Goal: Task Accomplishment & Management: Use online tool/utility

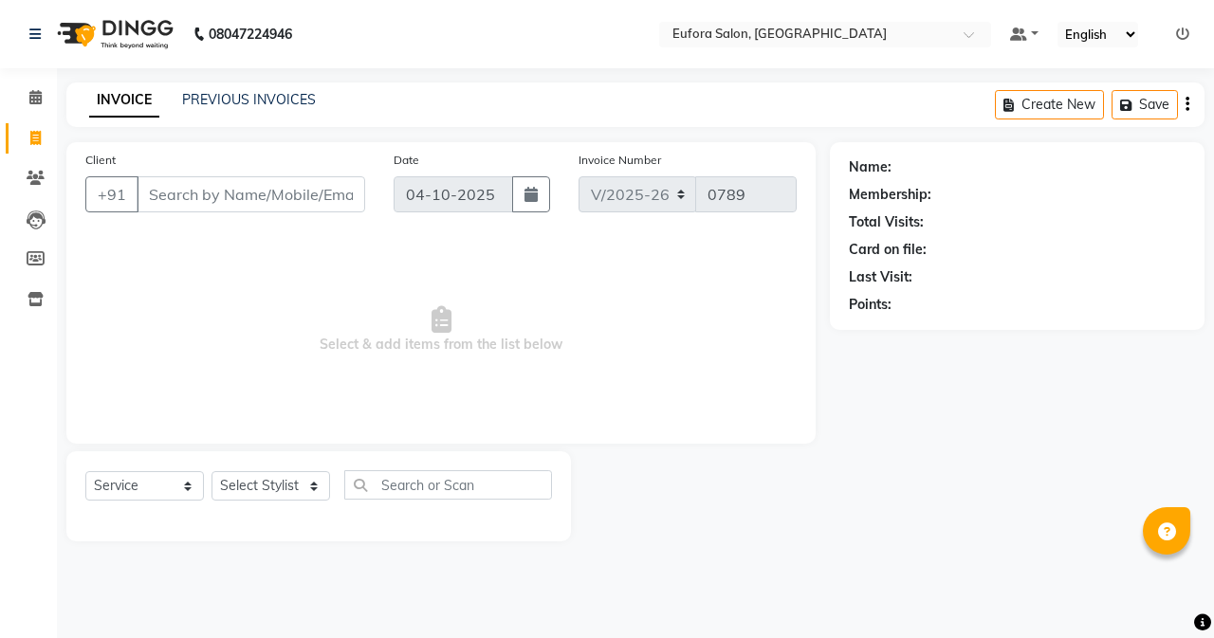
select select "6684"
select select "service"
click at [278, 492] on select "Select Stylist [PERSON_NAME] [PERSON_NAME] Gigi [PERSON_NAME] Roshan [PERSON_NA…" at bounding box center [271, 485] width 119 height 29
select select "75755"
click at [212, 471] on select "Select Stylist [PERSON_NAME] [PERSON_NAME] Gigi [PERSON_NAME] Roshan [PERSON_NA…" at bounding box center [271, 485] width 119 height 29
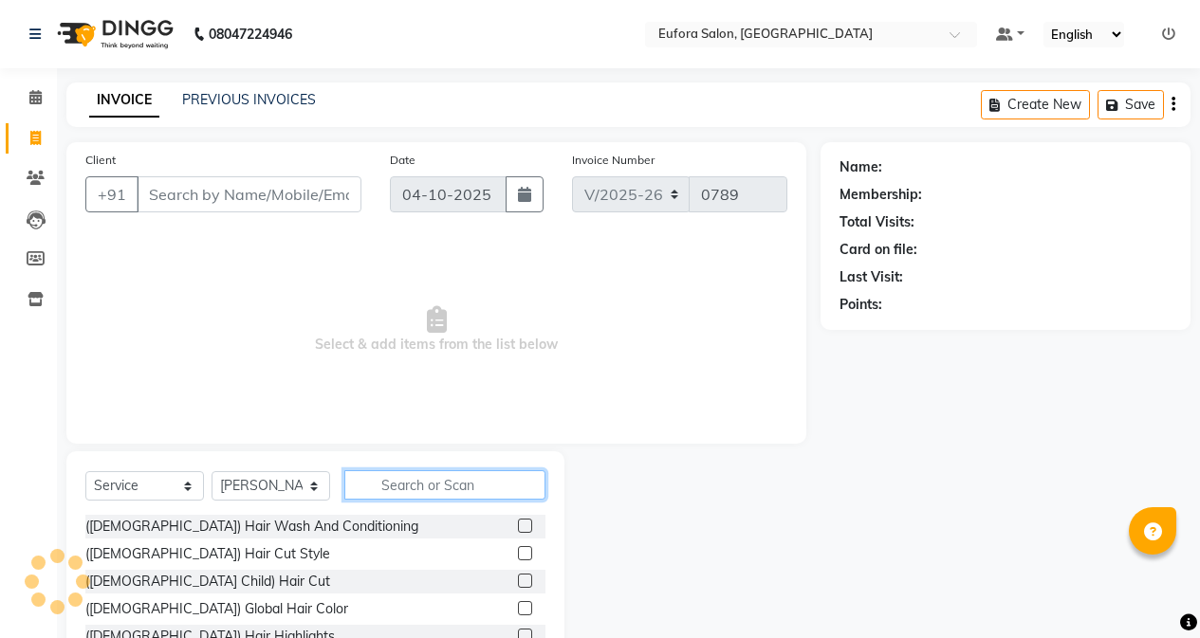
click at [396, 480] on input "text" at bounding box center [444, 485] width 201 height 29
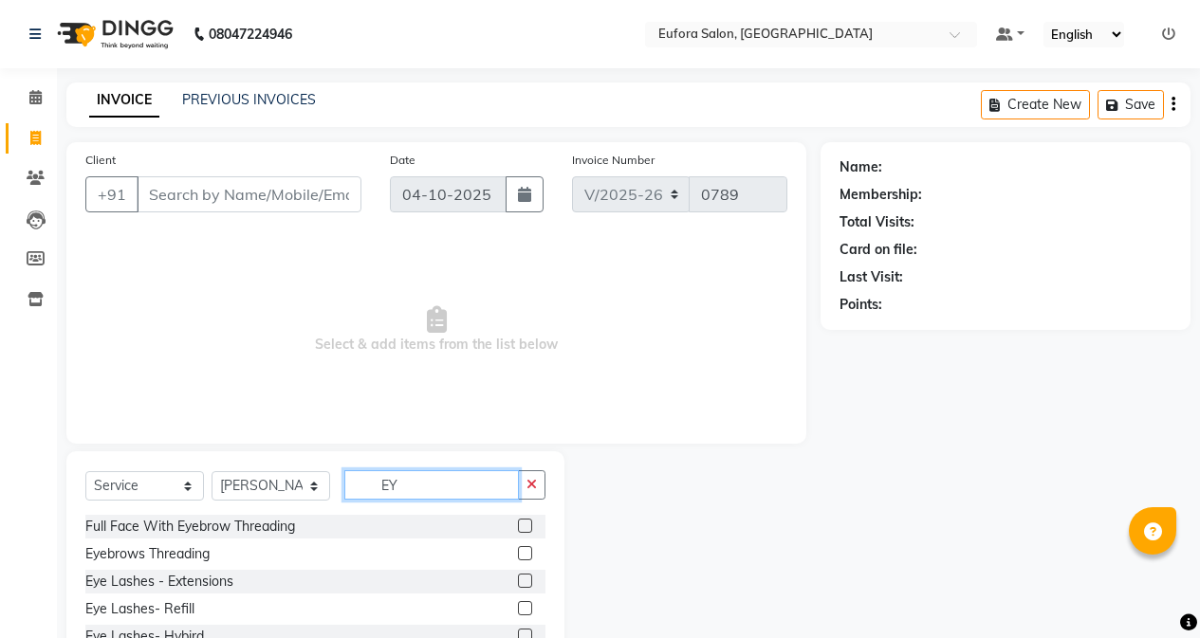
type input "E"
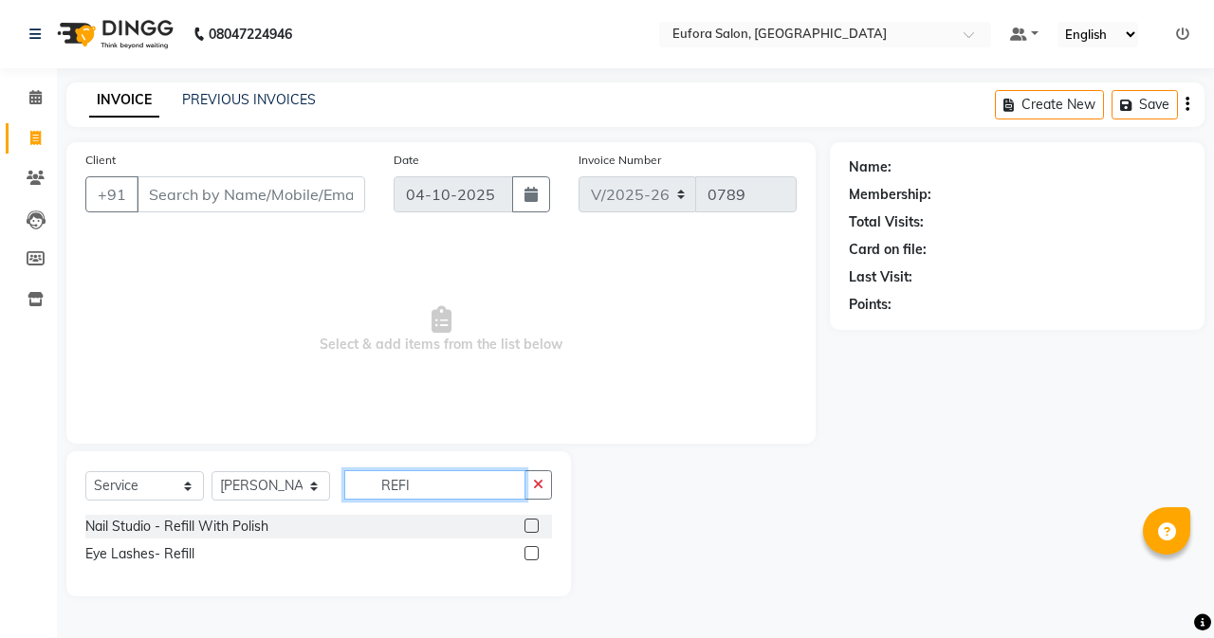
type input "REFI"
click at [523, 560] on div "Eye Lashes- Refill" at bounding box center [318, 555] width 467 height 24
click at [530, 558] on label at bounding box center [532, 553] width 14 height 14
click at [530, 558] on input "checkbox" at bounding box center [531, 554] width 12 height 12
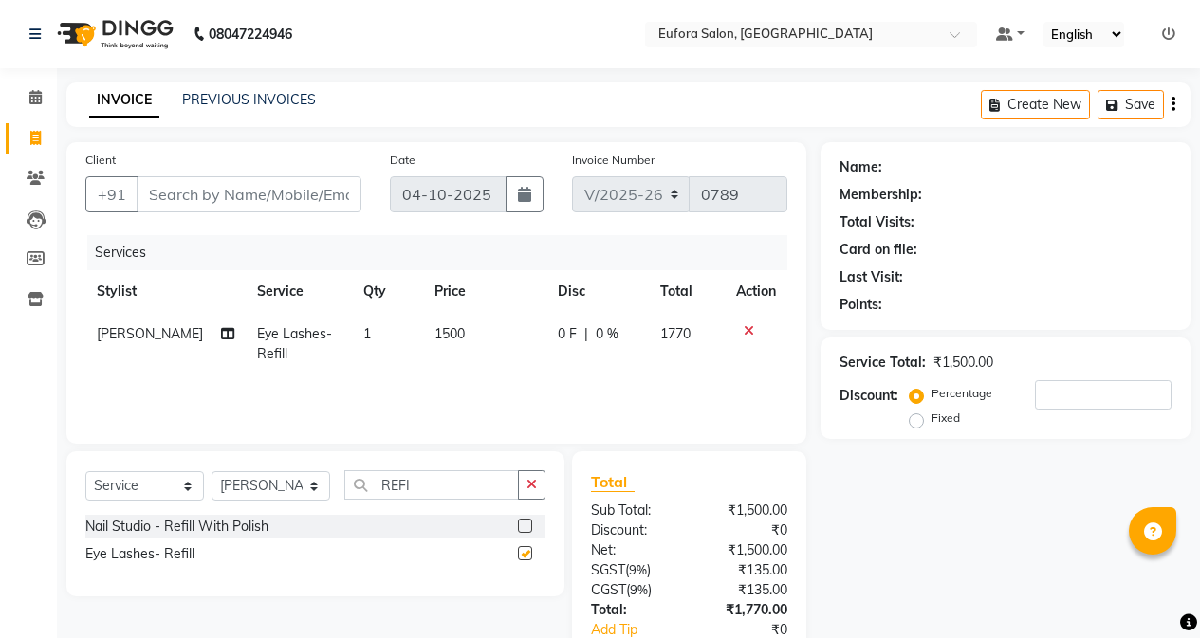
checkbox input "false"
click at [748, 324] on icon at bounding box center [749, 330] width 10 height 13
